Goal: Transaction & Acquisition: Purchase product/service

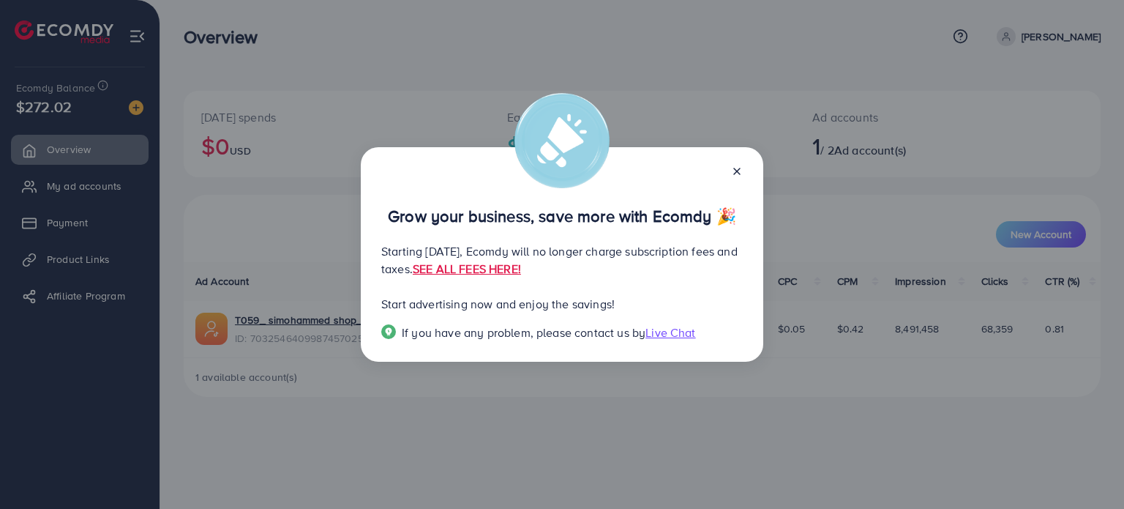
click at [738, 169] on icon at bounding box center [737, 171] width 12 height 12
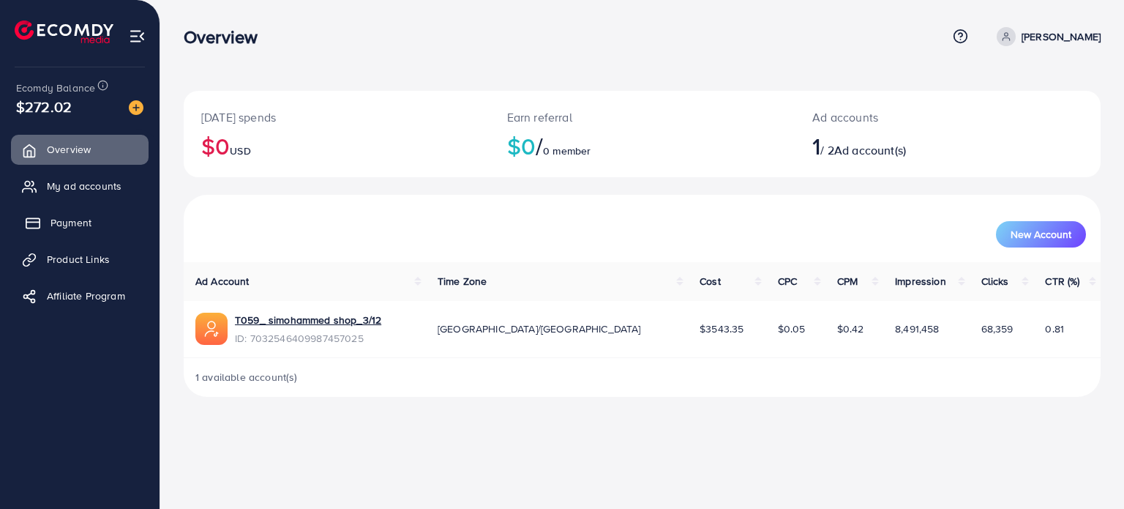
click at [47, 222] on link "Payment" at bounding box center [80, 222] width 138 height 29
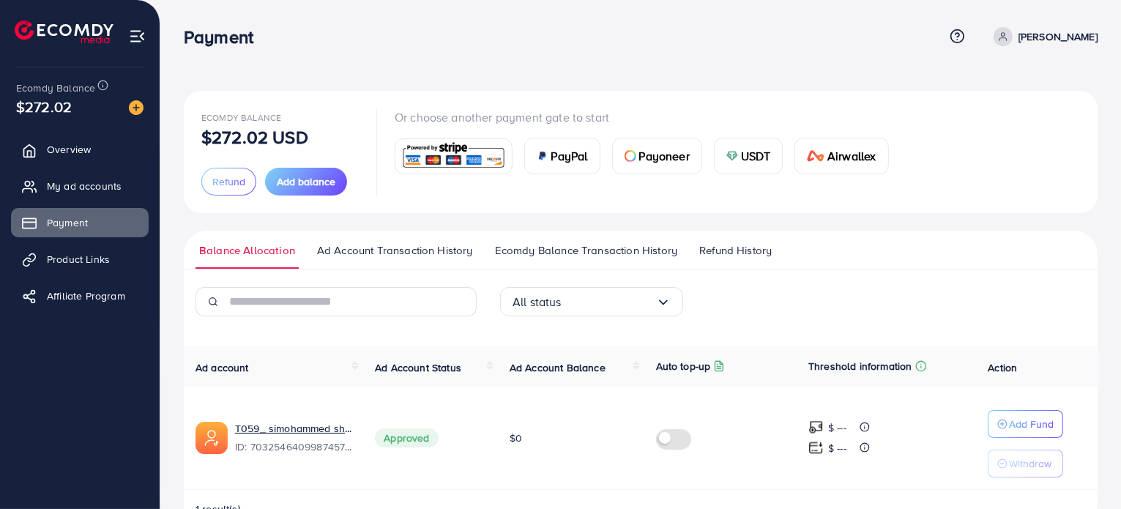
scroll to position [41, 0]
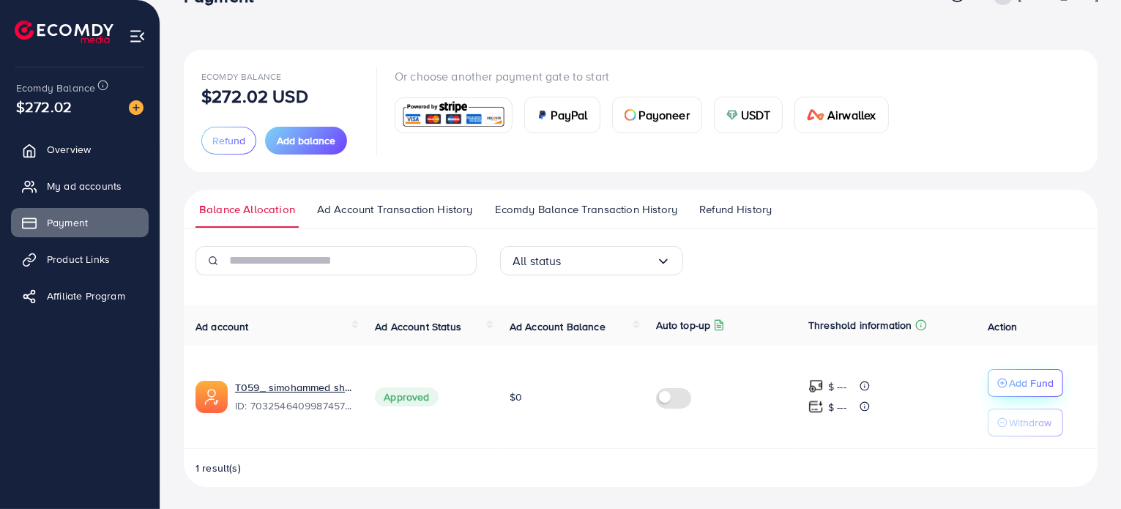
click at [1036, 378] on p "Add Fund" at bounding box center [1031, 383] width 45 height 18
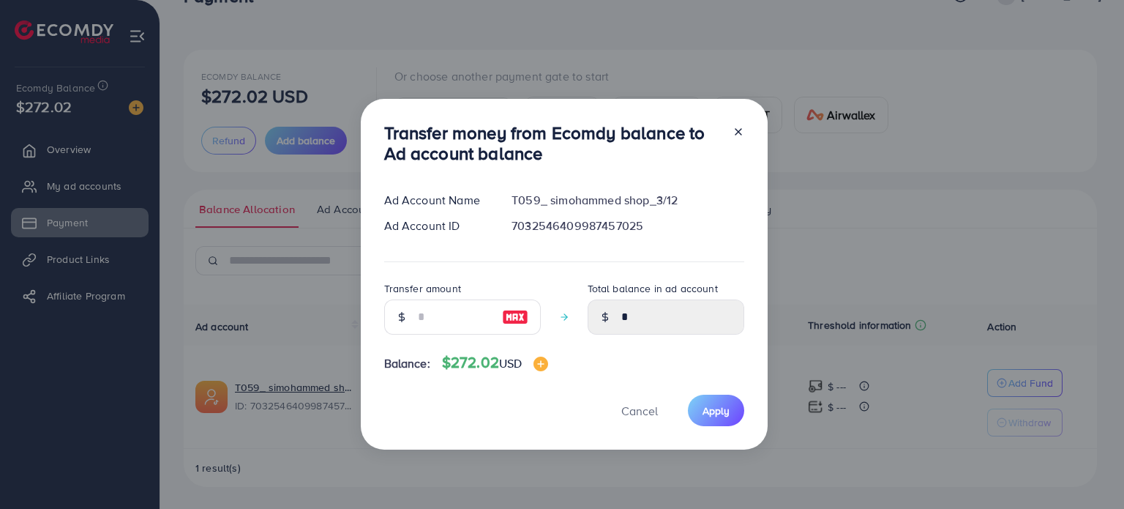
click at [512, 316] on img at bounding box center [515, 317] width 26 height 18
type input "***"
type input "******"
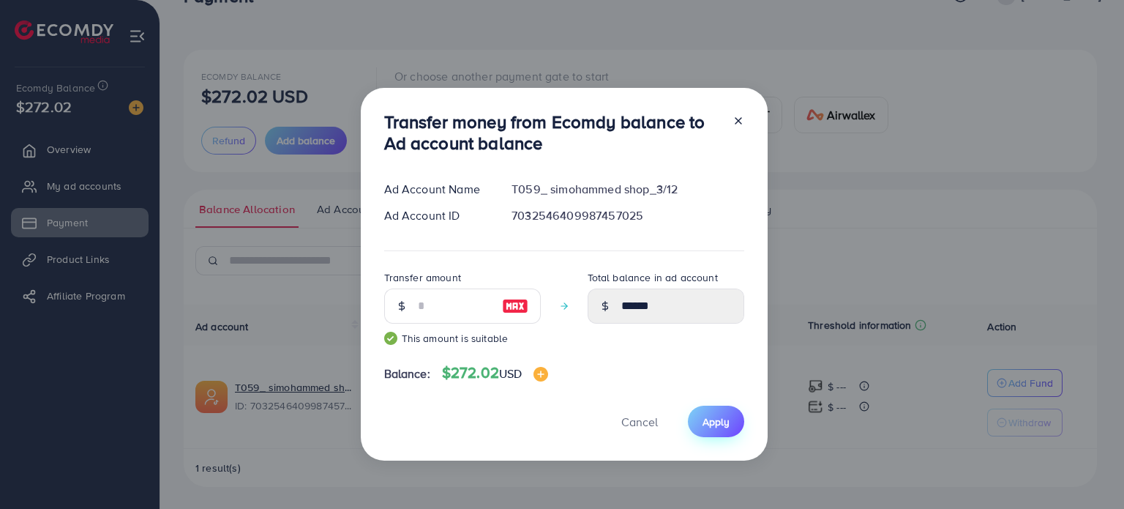
click at [724, 419] on span "Apply" at bounding box center [716, 421] width 27 height 15
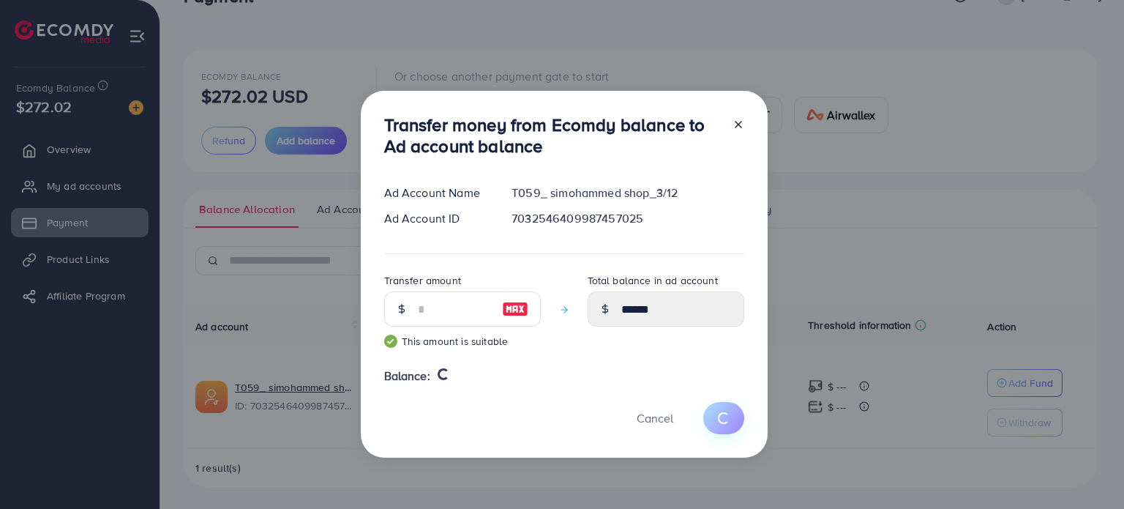
type input "*"
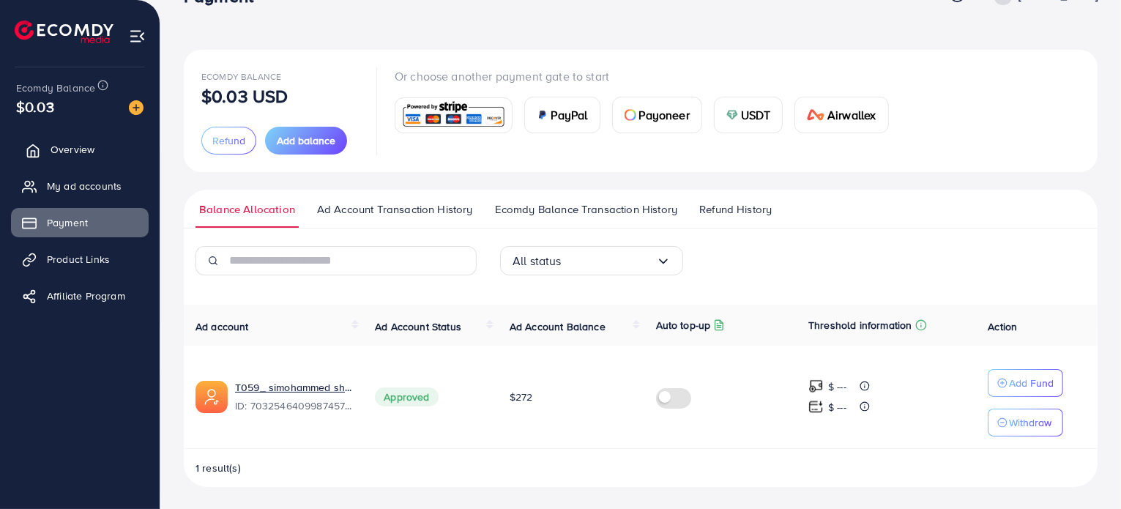
click at [59, 145] on span "Overview" at bounding box center [73, 149] width 44 height 15
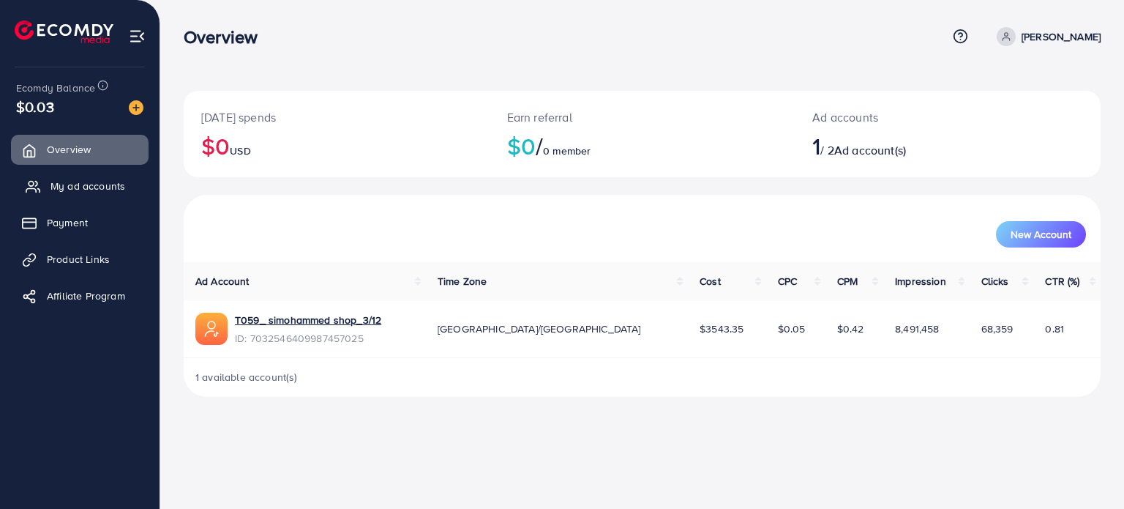
click at [59, 192] on span "My ad accounts" at bounding box center [88, 186] width 75 height 15
